Goal: Task Accomplishment & Management: Use online tool/utility

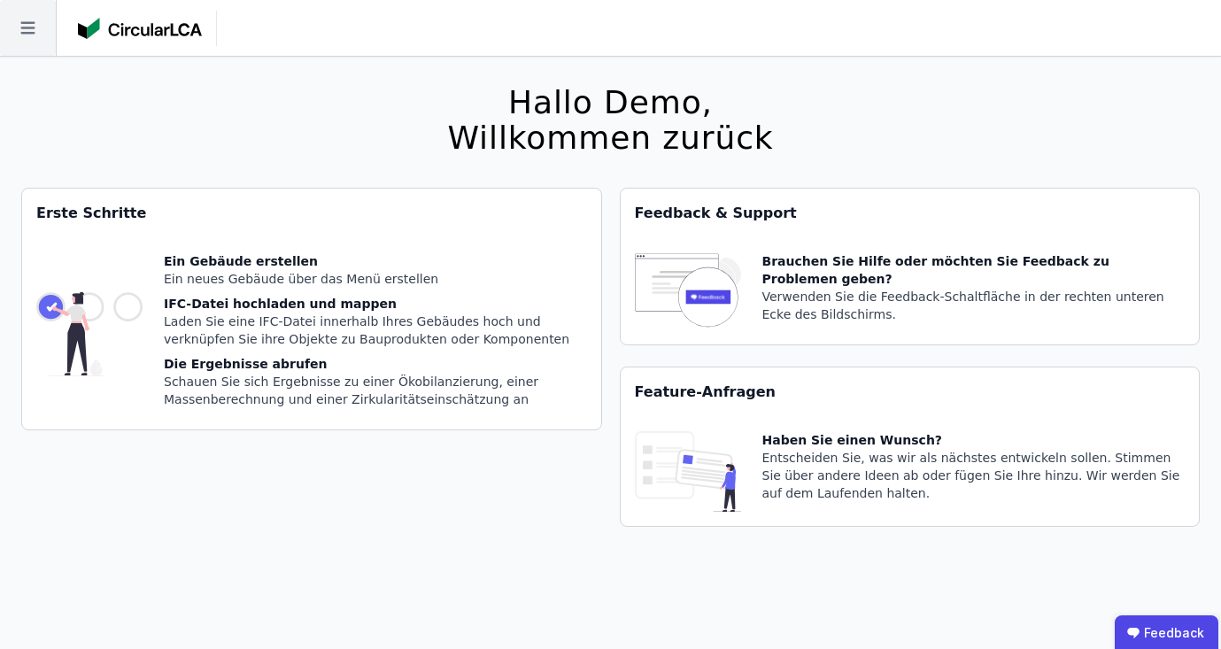
click at [32, 22] on icon at bounding box center [27, 28] width 14 height 12
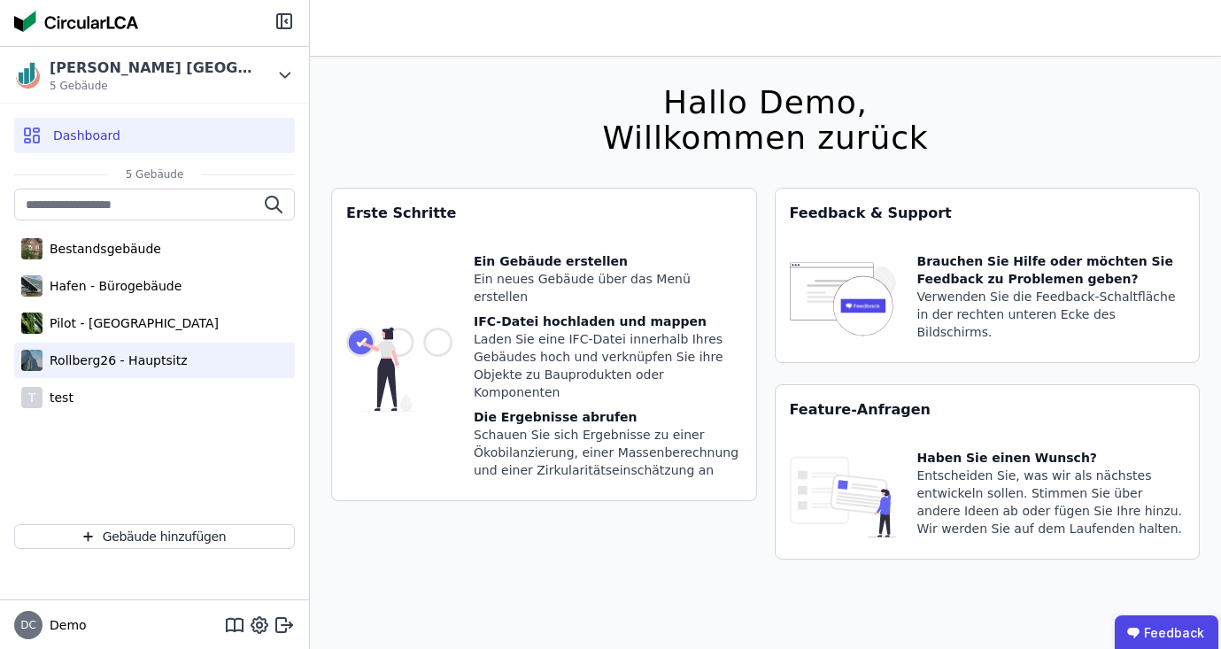
click at [84, 361] on div "Rollberg26 - Hauptsitz" at bounding box center [114, 360] width 144 height 18
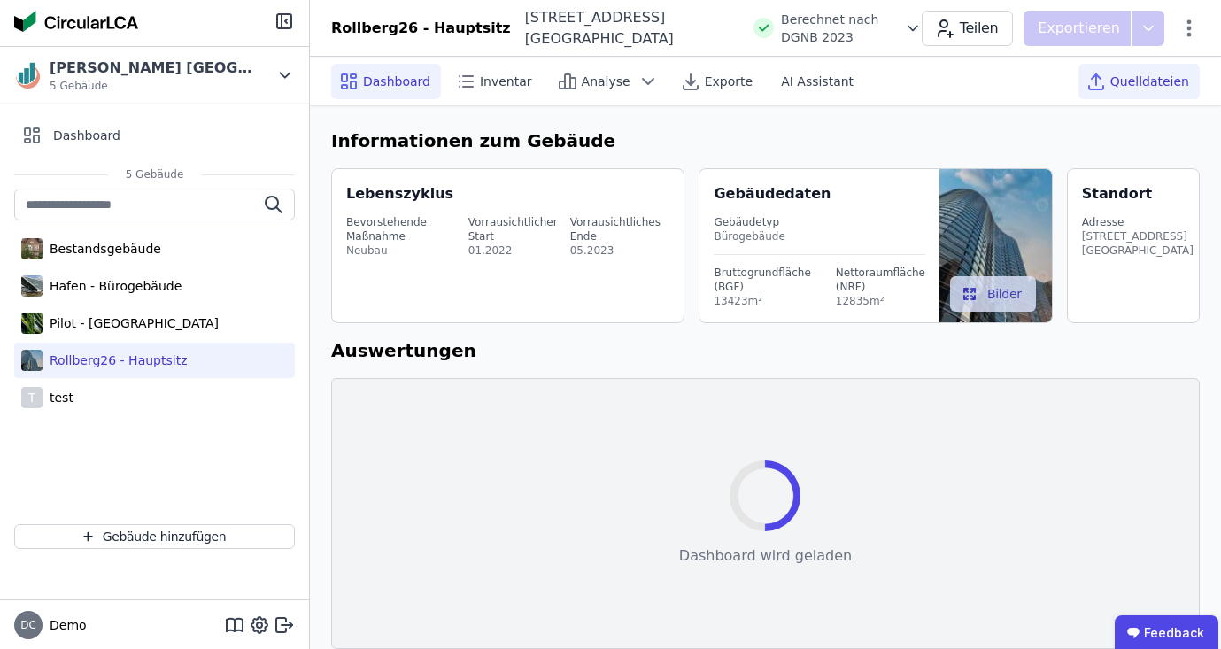
click at [1146, 89] on div "Quelldateien" at bounding box center [1138, 81] width 121 height 35
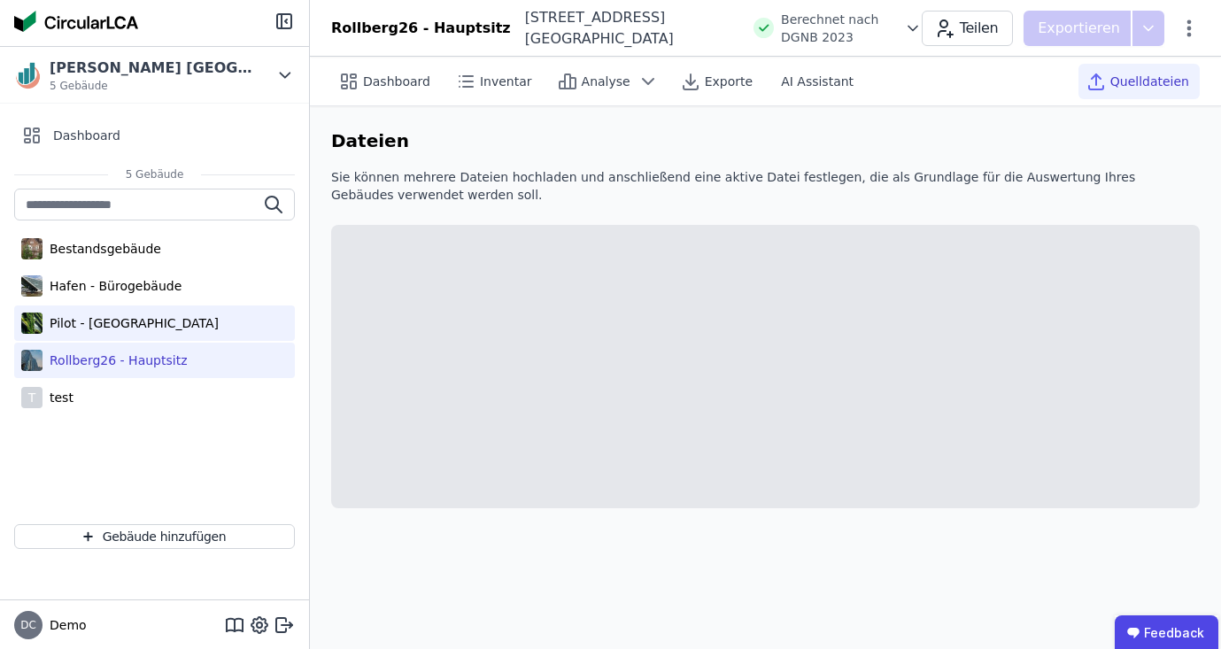
click at [132, 314] on div "Pilot - [GEOGRAPHIC_DATA]" at bounding box center [130, 323] width 176 height 18
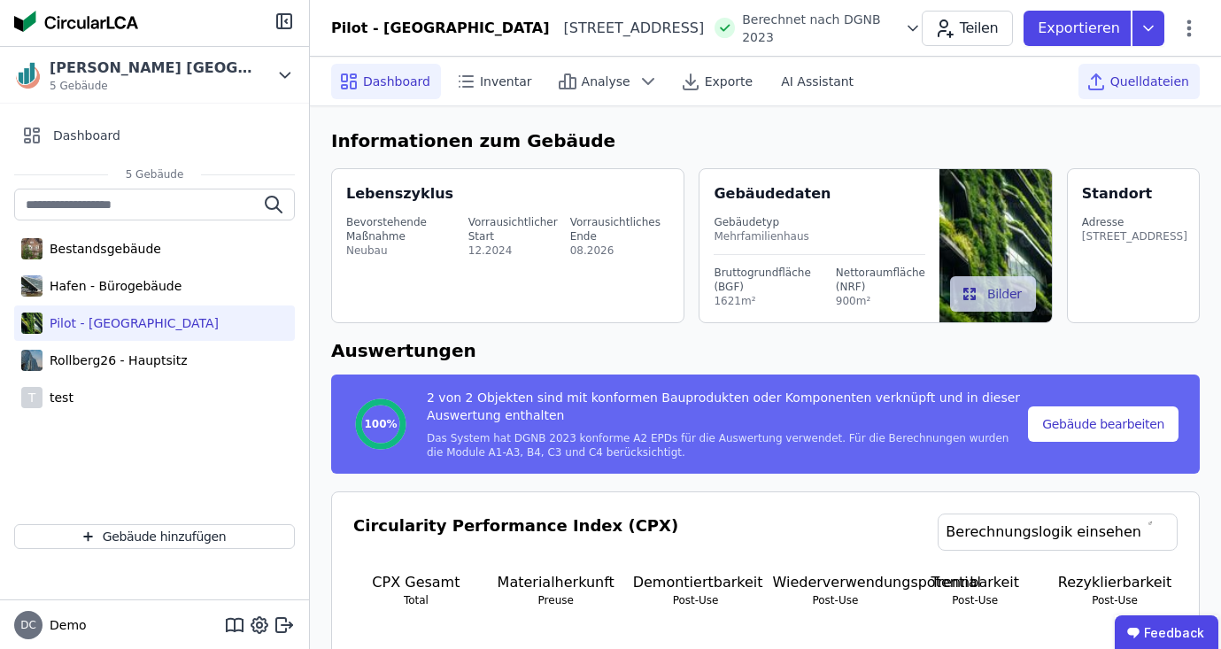
click at [1169, 73] on span "Quelldateien" at bounding box center [1149, 82] width 79 height 18
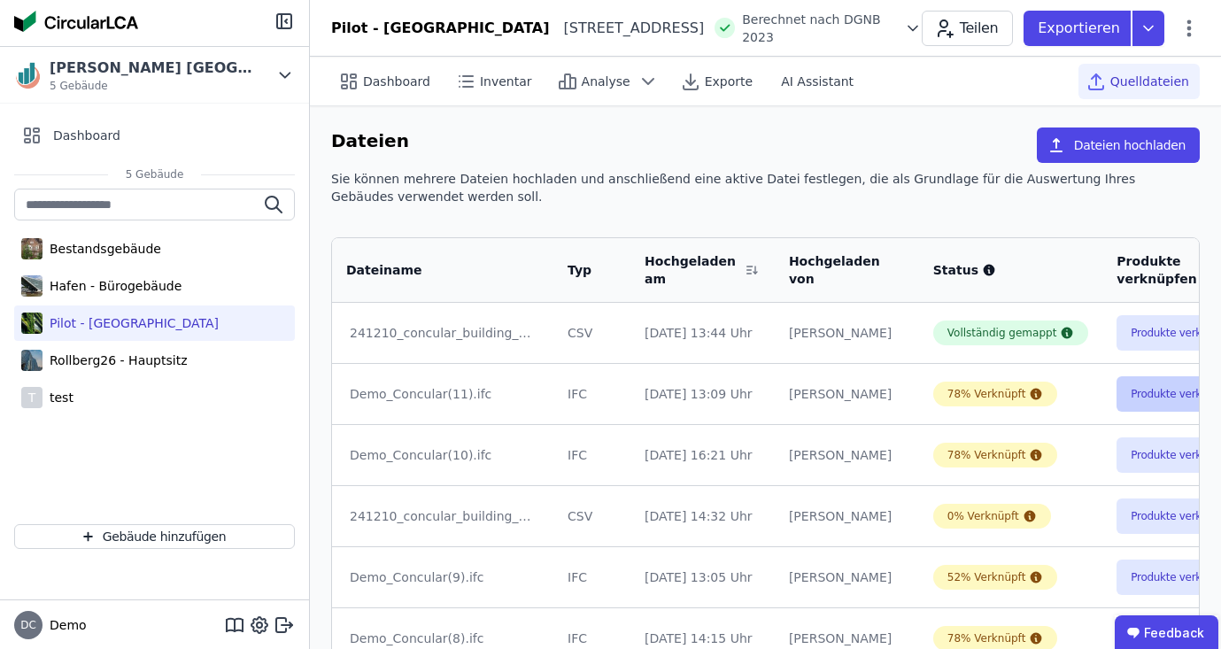
click at [1125, 394] on button "Produkte verknüpfen" at bounding box center [1183, 393] width 135 height 35
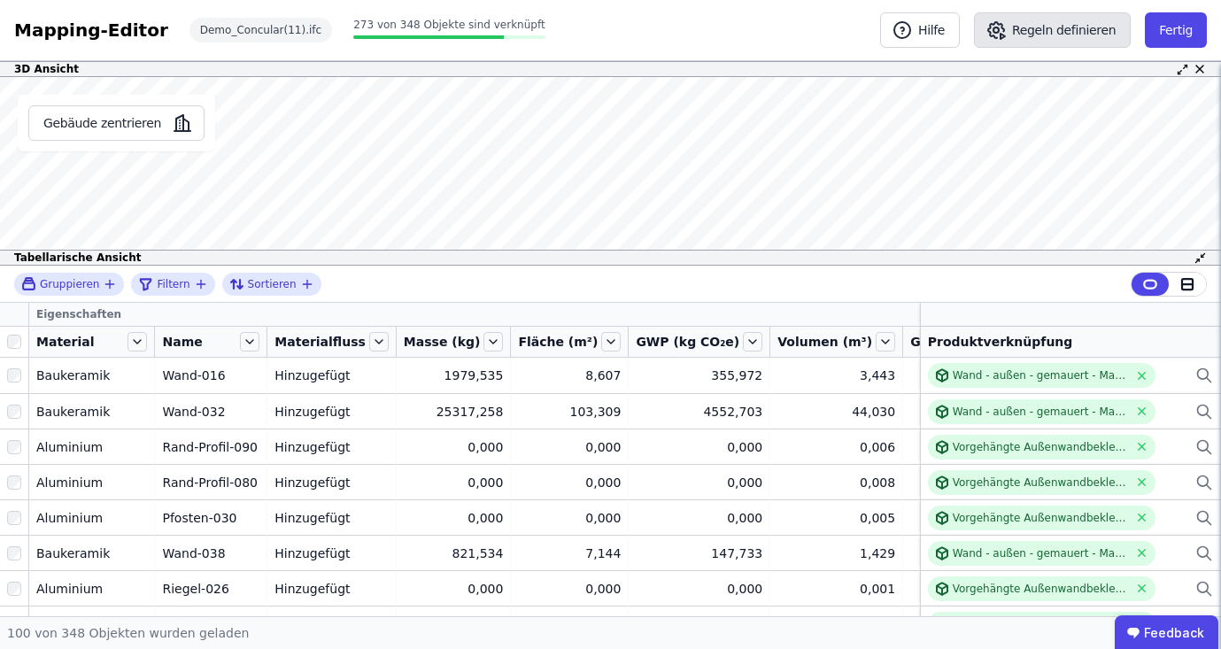
click at [1036, 35] on button "Regeln definieren" at bounding box center [1052, 29] width 157 height 35
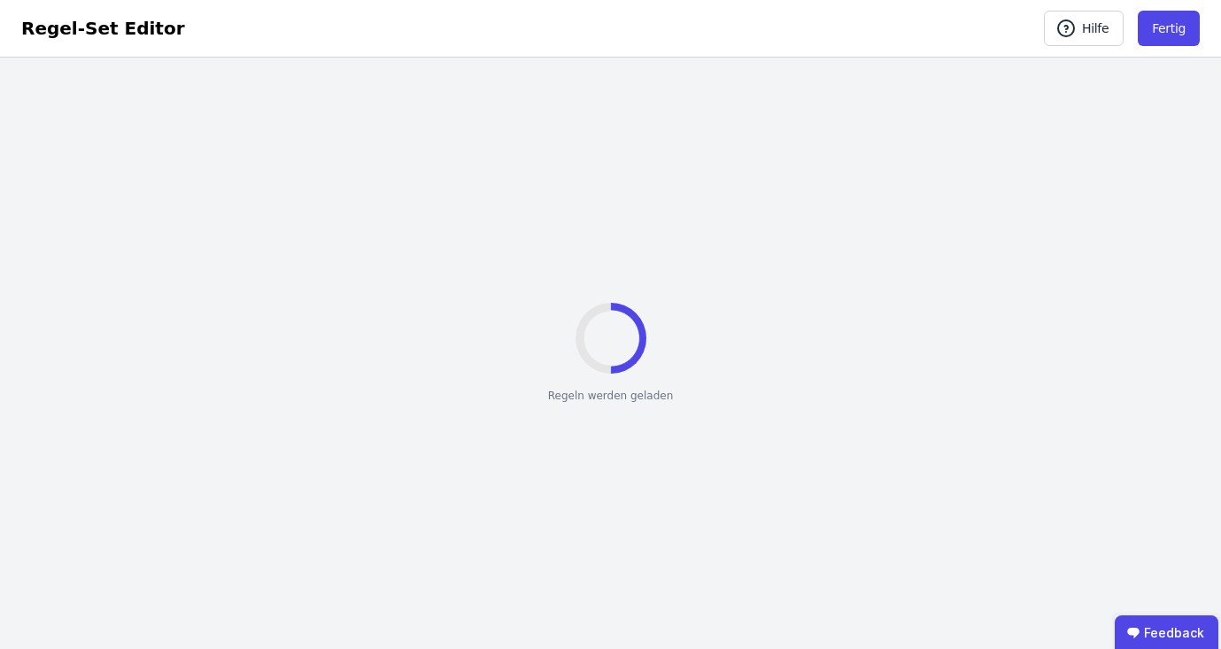
select select "**********"
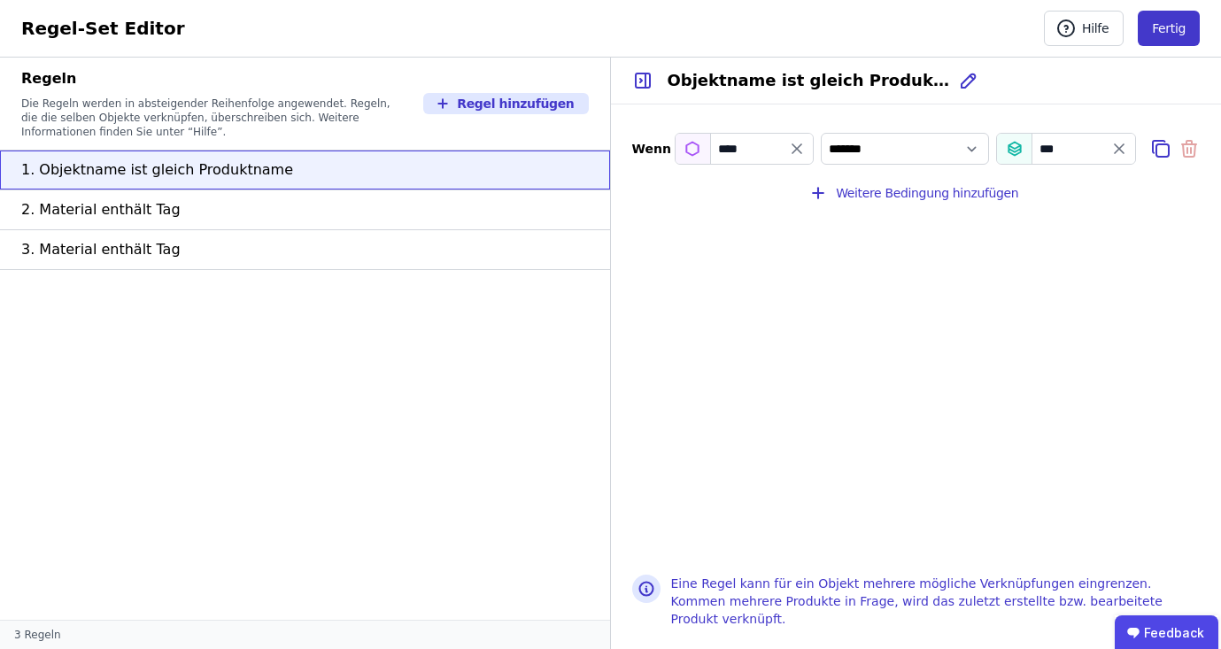
click at [1187, 22] on button "Fertig" at bounding box center [1169, 28] width 62 height 35
